Goal: Task Accomplishment & Management: Use online tool/utility

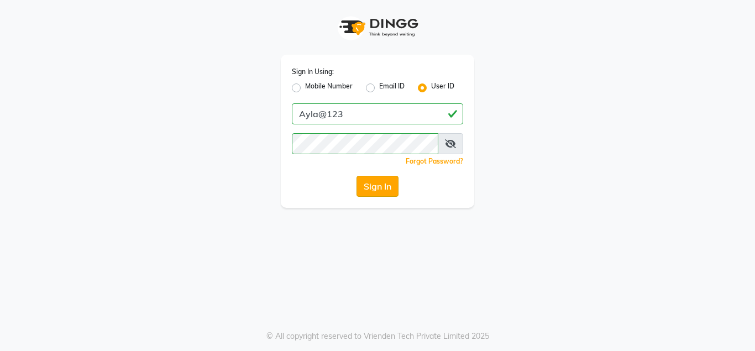
click at [388, 181] on button "Sign In" at bounding box center [378, 186] width 42 height 21
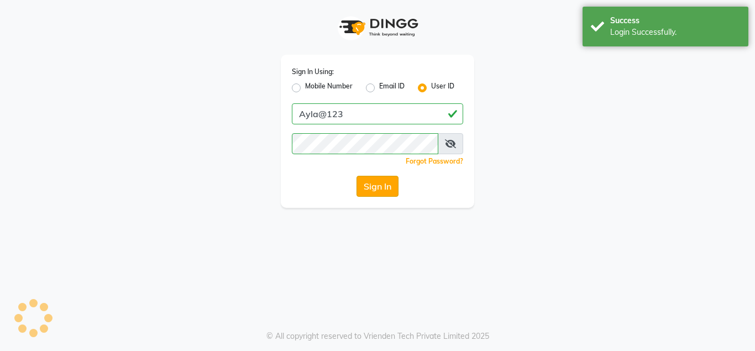
select select "service"
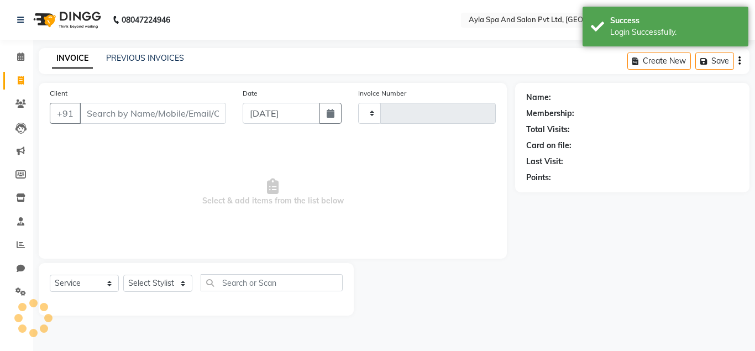
type input "1320"
select select "en"
select select "7756"
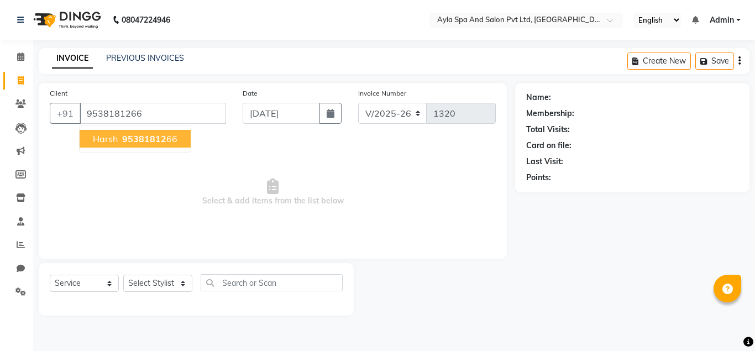
type input "9538181266"
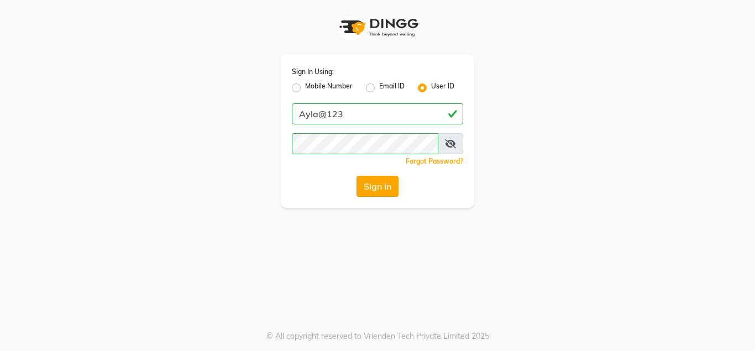
click at [393, 185] on button "Sign In" at bounding box center [378, 186] width 42 height 21
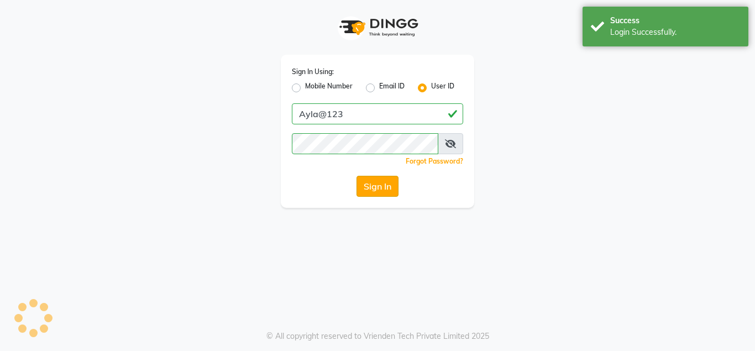
select select "service"
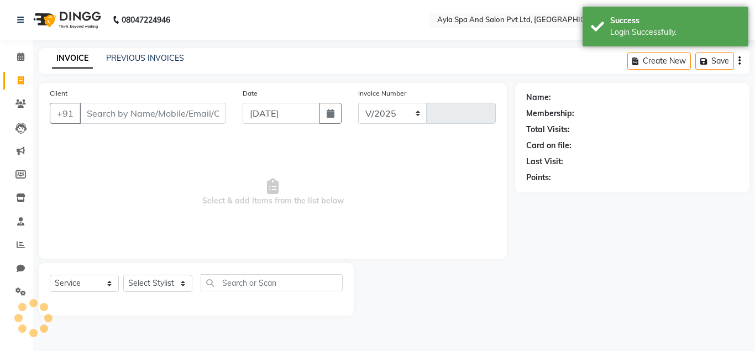
select select "7756"
type input "1320"
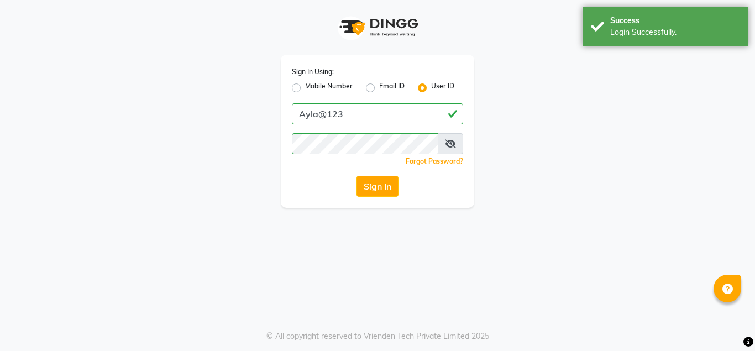
click at [145, 114] on div "Sign In Using: Mobile Number Email ID User ID Ayla@123 Remember me Forgot Passw…" at bounding box center [377, 104] width 630 height 208
click at [373, 187] on button "Sign In" at bounding box center [378, 186] width 42 height 21
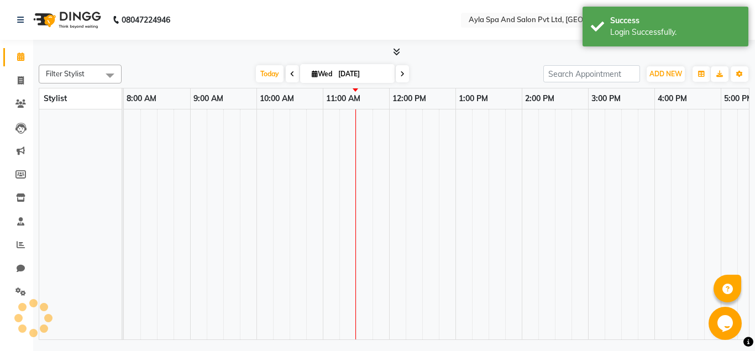
select select "en"
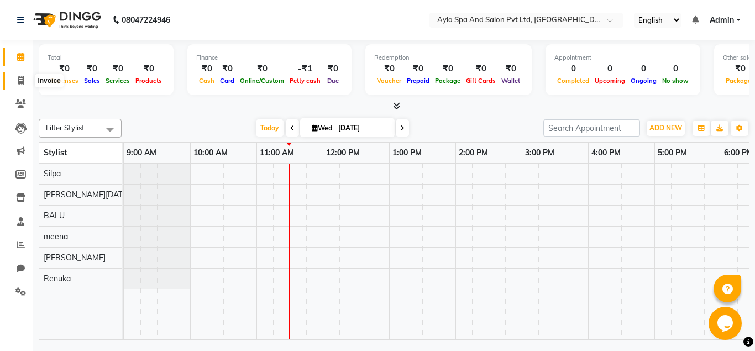
click at [25, 78] on span at bounding box center [20, 81] width 19 height 13
select select "7756"
select select "service"
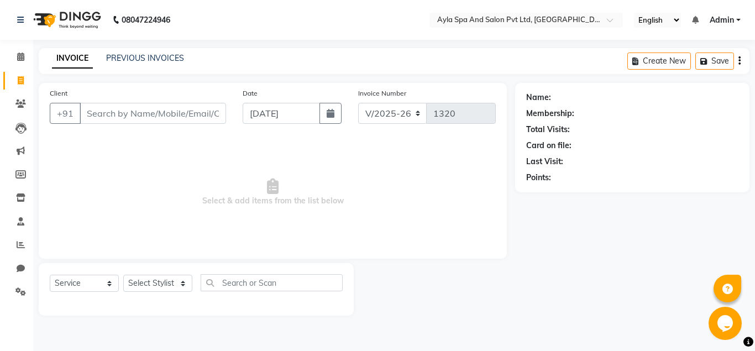
click at [103, 114] on input "Client" at bounding box center [153, 113] width 147 height 21
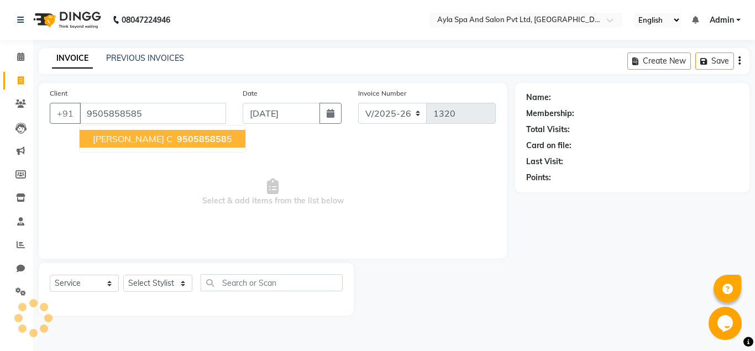
type input "9505858585"
select select "1: Object"
